Goal: Information Seeking & Learning: Learn about a topic

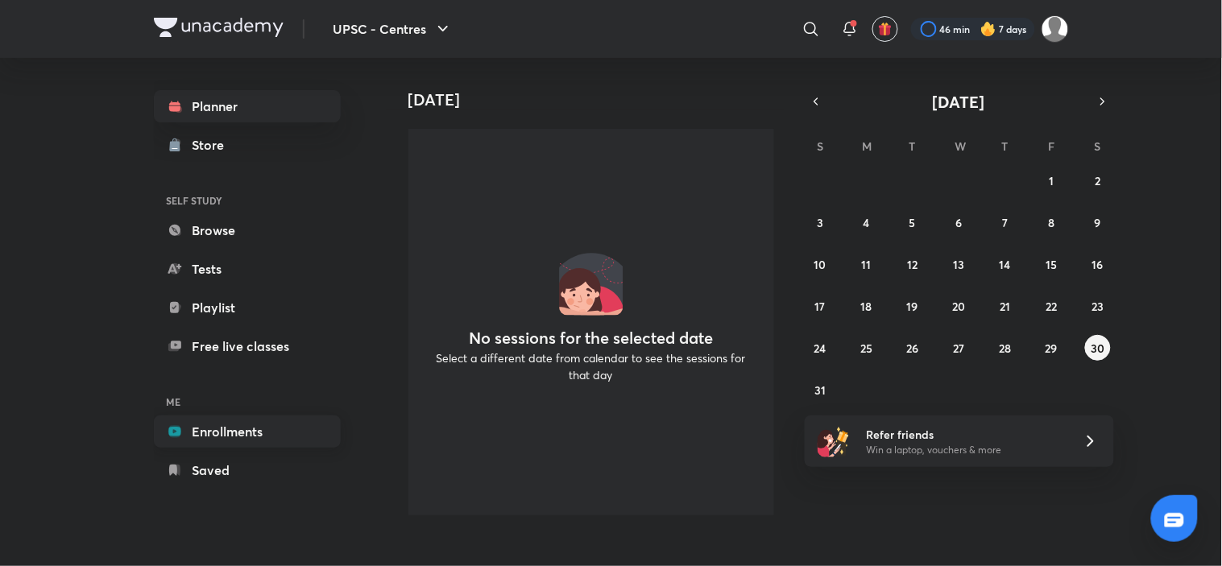
click at [223, 429] on link "Enrollments" at bounding box center [247, 432] width 187 height 32
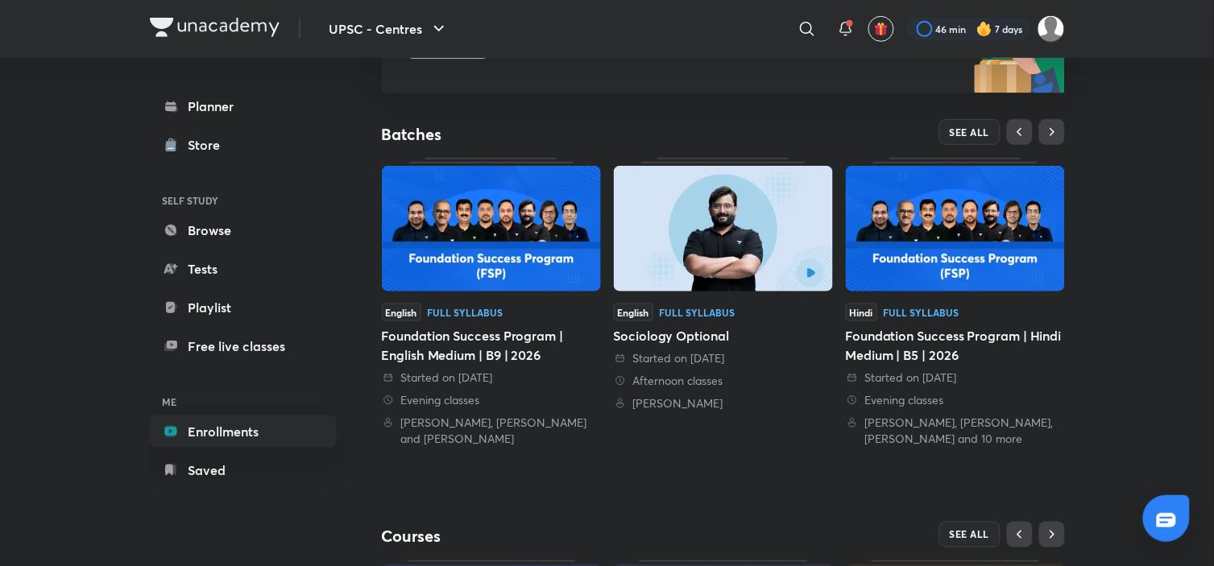
scroll to position [269, 0]
click at [973, 138] on button "SEE ALL" at bounding box center [969, 131] width 61 height 26
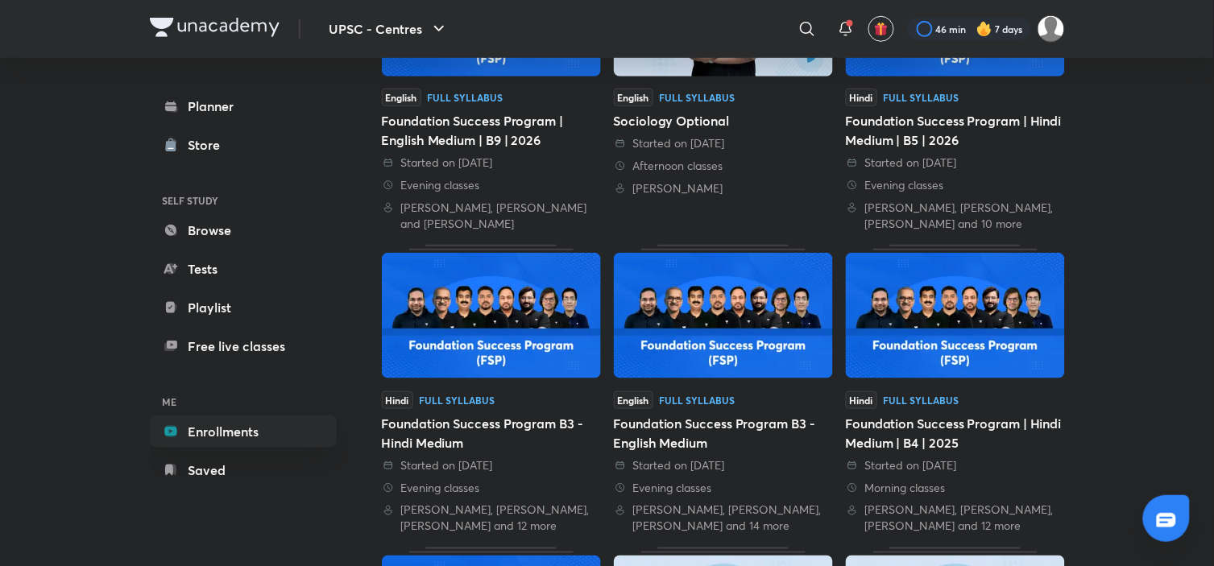
scroll to position [286, 0]
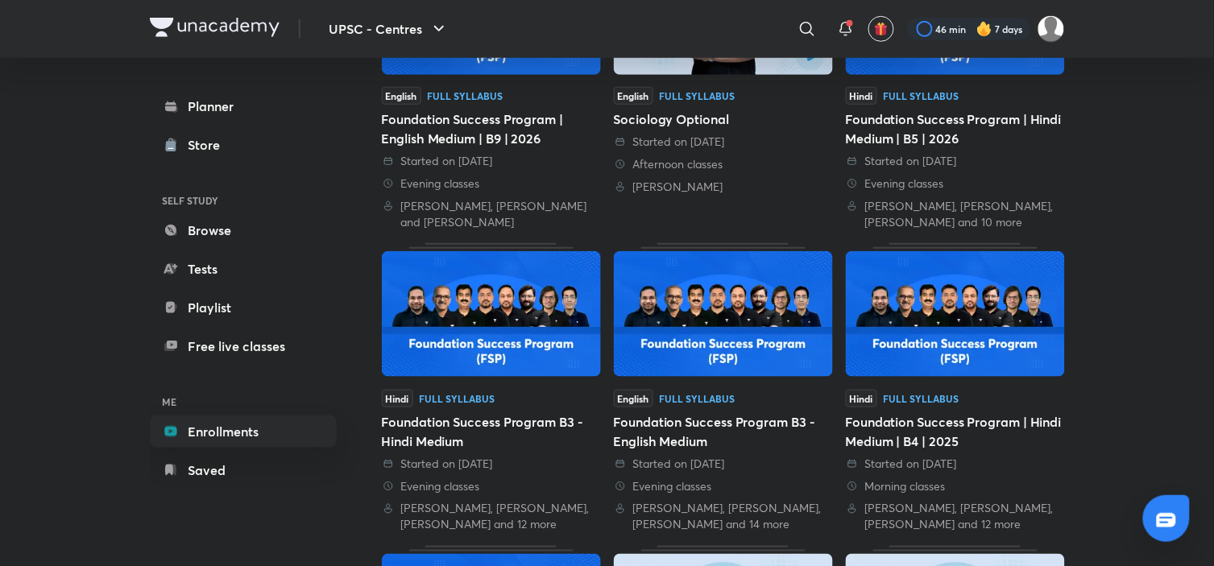
click at [488, 291] on img at bounding box center [491, 314] width 219 height 126
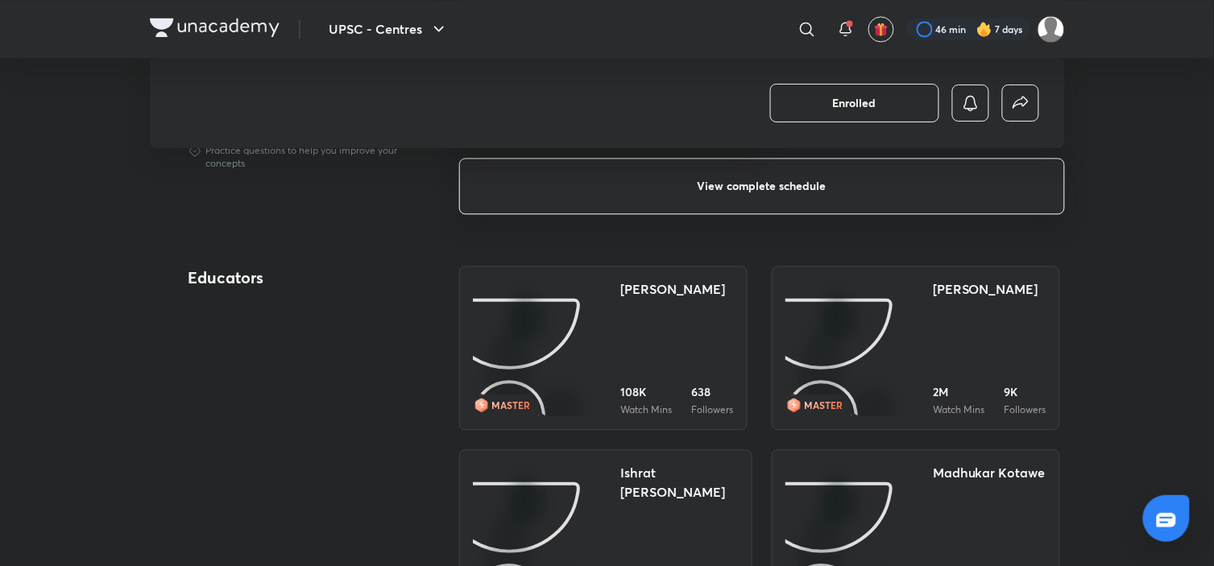
scroll to position [726, 0]
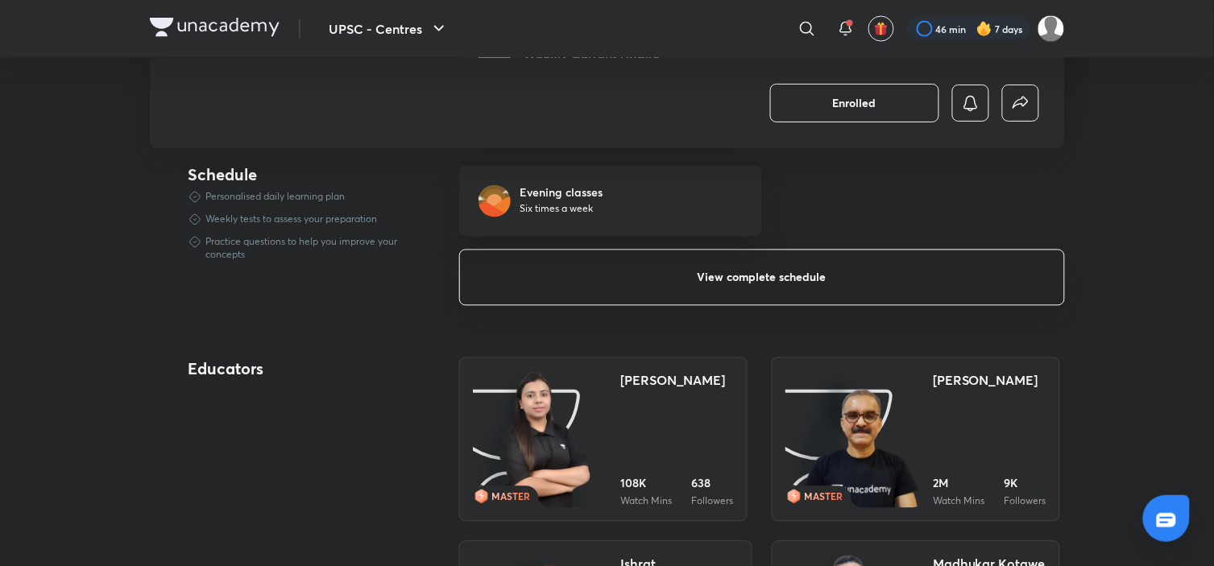
click at [787, 272] on button "View complete schedule" at bounding box center [762, 278] width 606 height 56
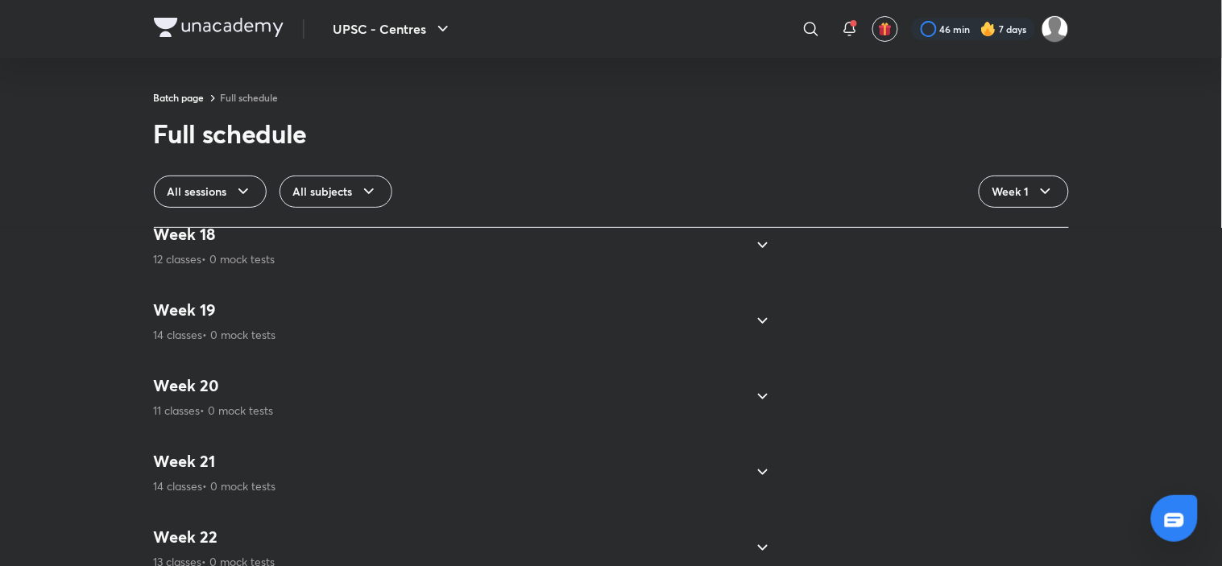
scroll to position [1960, 0]
click at [753, 392] on icon at bounding box center [762, 396] width 19 height 19
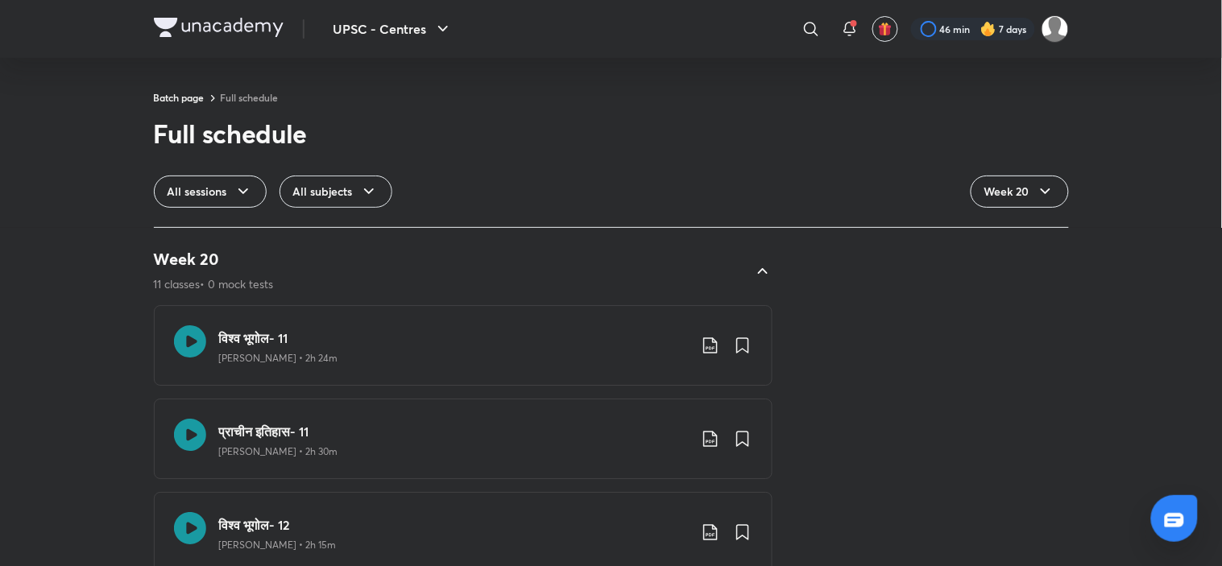
scroll to position [1439, 0]
click at [403, 328] on h3 "विश्व भूगोल- 11" at bounding box center [453, 336] width 469 height 19
click at [182, 30] on img at bounding box center [219, 27] width 130 height 19
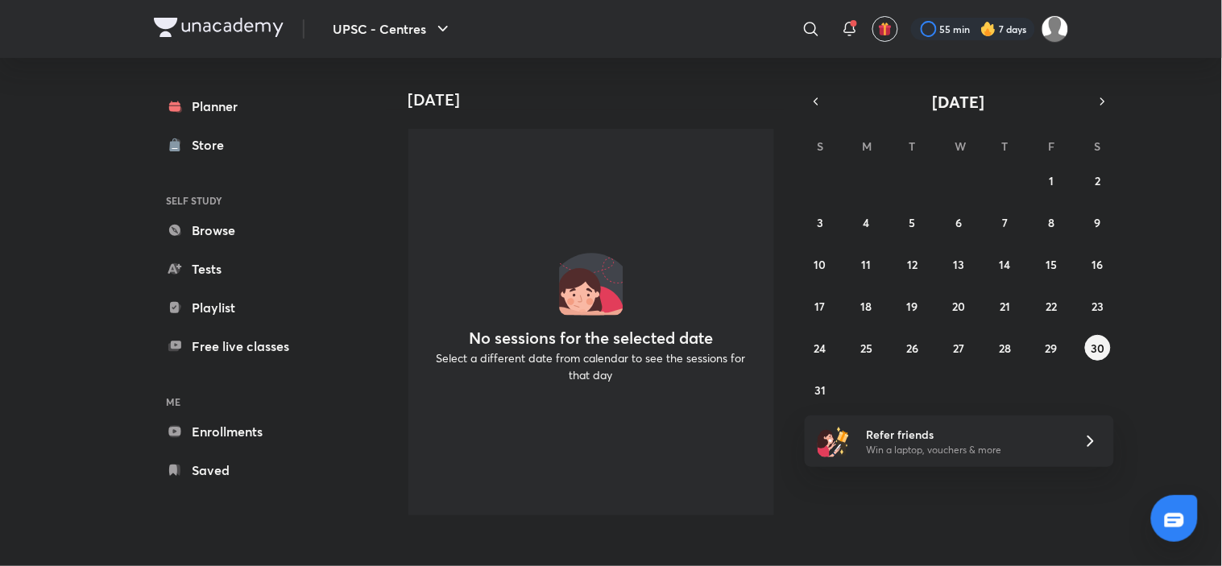
click at [1107, 406] on div "Today No sessions for the selected date Select a different date from calendar t…" at bounding box center [803, 293] width 834 height 470
